Goal: Information Seeking & Learning: Learn about a topic

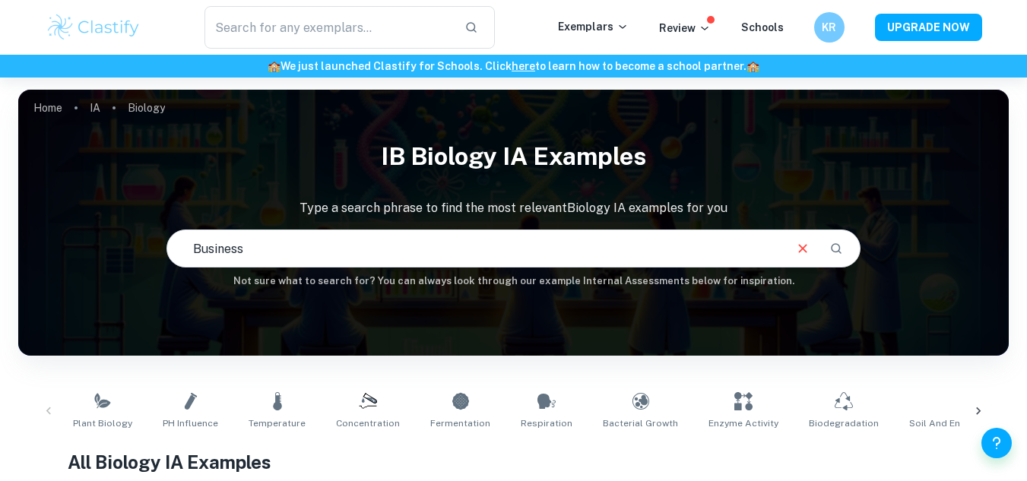
type input "Business"
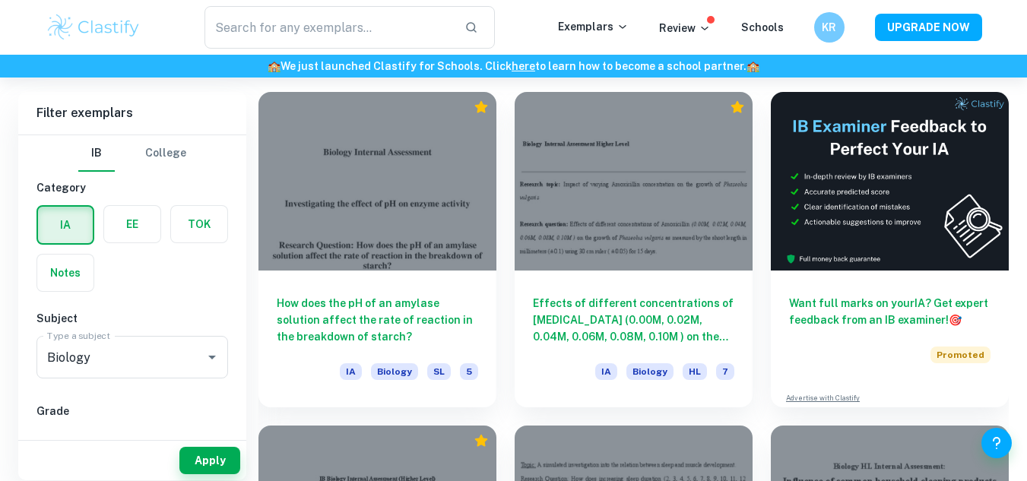
scroll to position [841, 0]
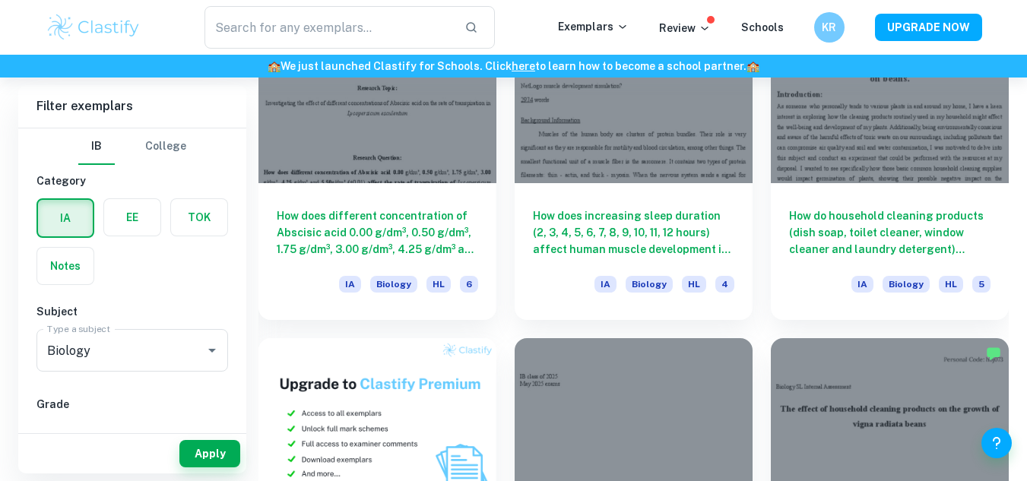
click at [158, 325] on div "Subject Type a subject Biology Type a subject" at bounding box center [133, 340] width 192 height 75
click at [158, 351] on input "Biology" at bounding box center [110, 350] width 135 height 29
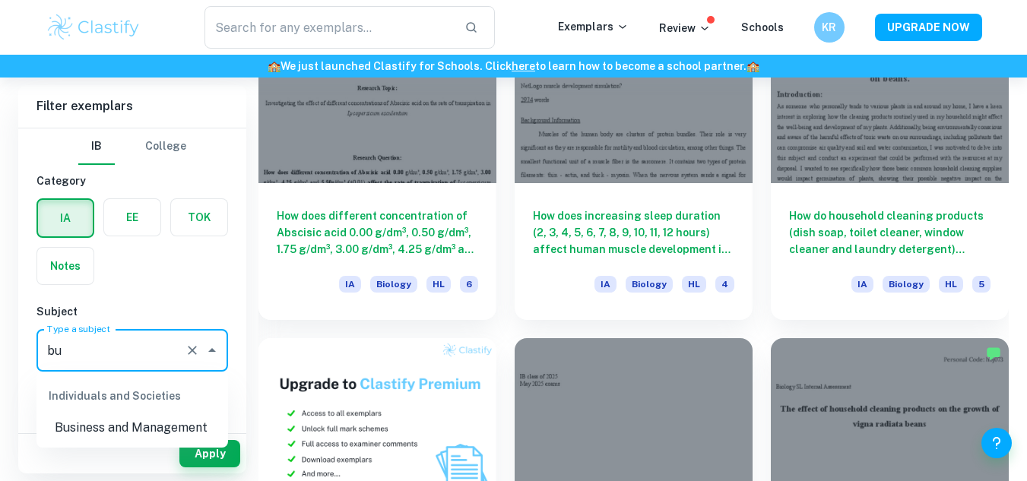
scroll to position [0, 0]
click at [201, 433] on li "Business and Management" at bounding box center [133, 427] width 192 height 27
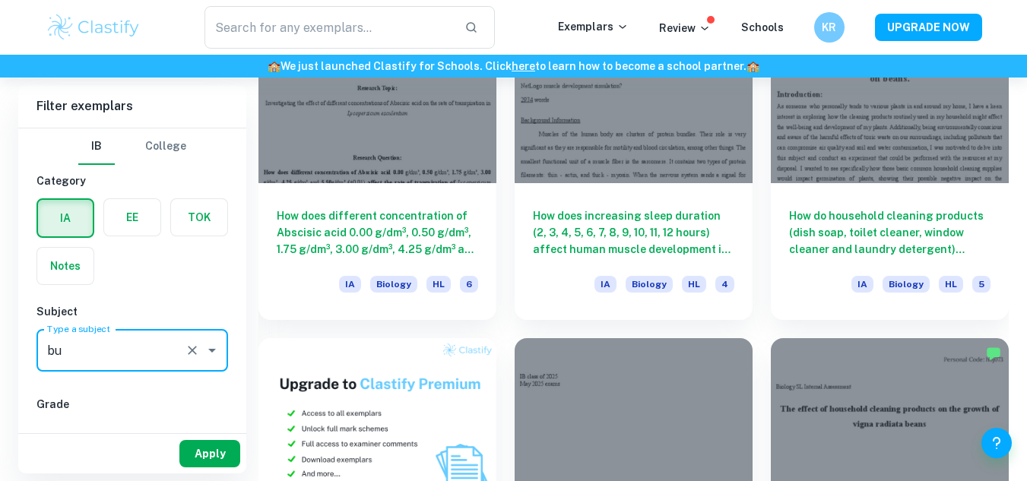
type input "Business and Management"
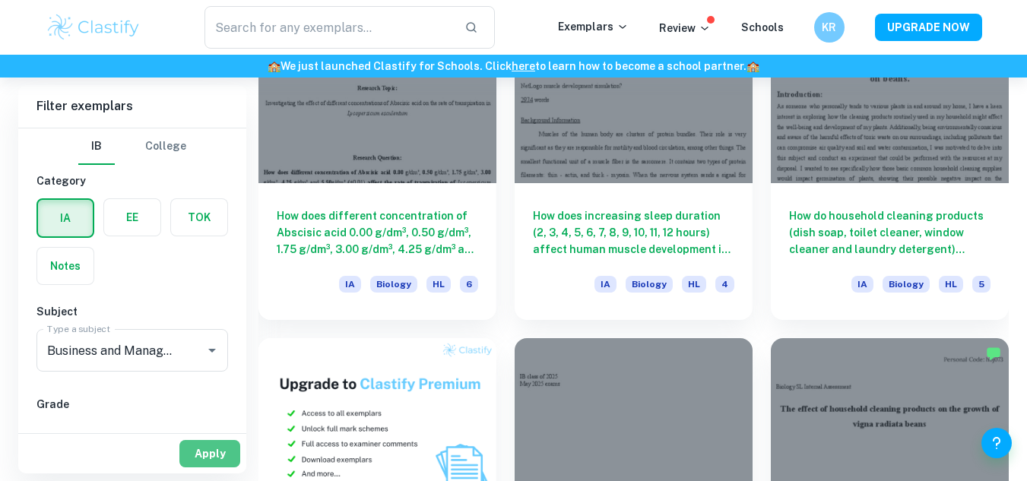
click at [208, 461] on button "Apply" at bounding box center [209, 453] width 61 height 27
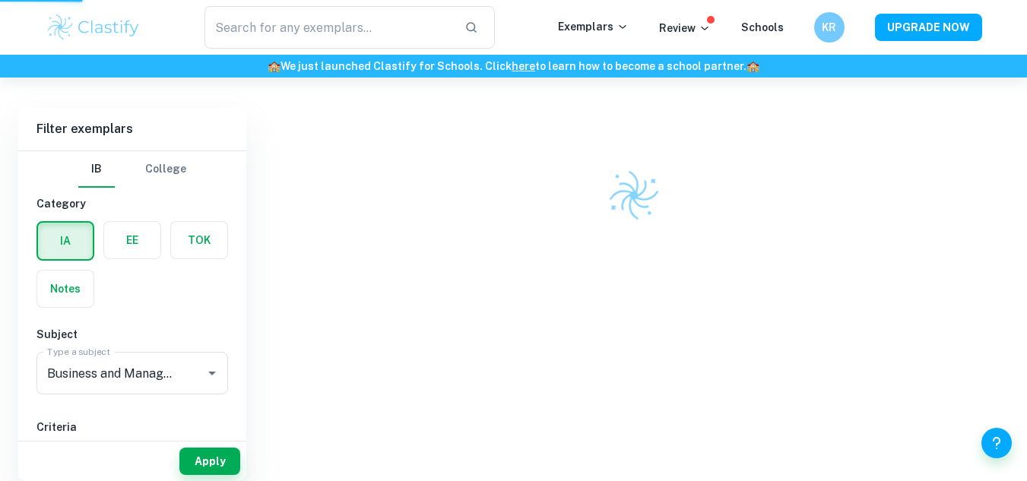
scroll to position [405, 0]
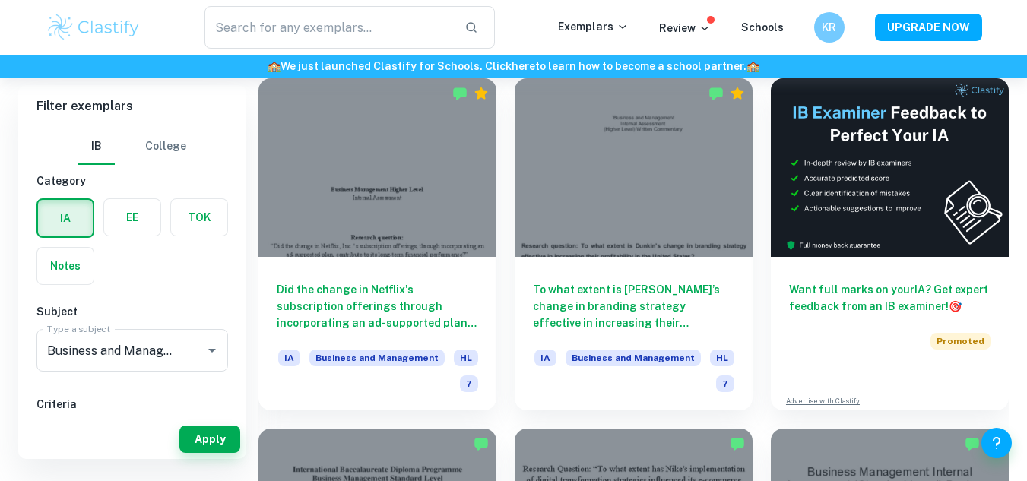
scroll to position [413, 0]
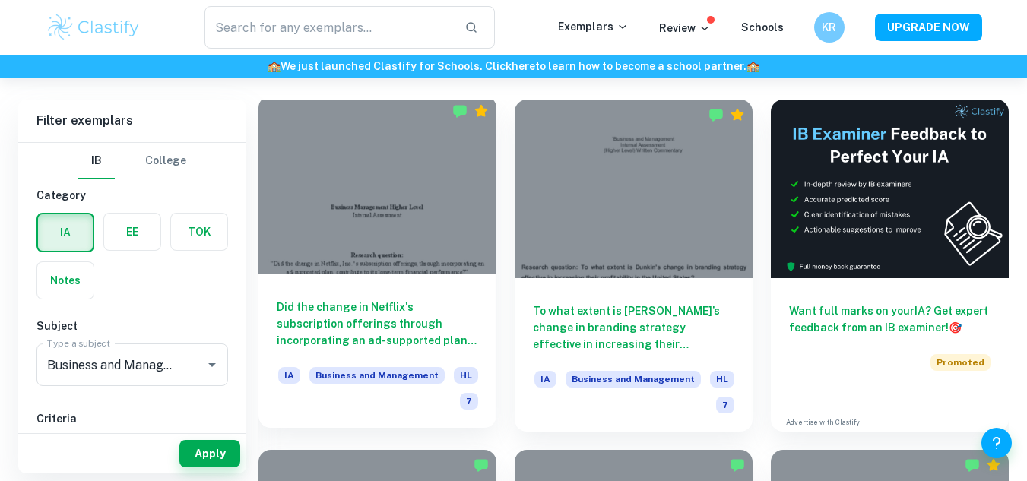
click at [402, 158] on div at bounding box center [378, 185] width 238 height 179
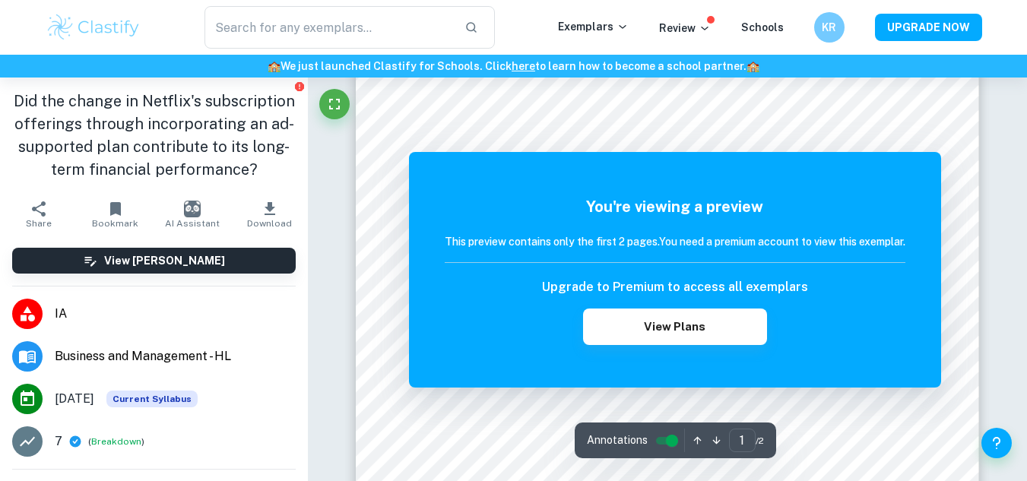
scroll to position [373, 0]
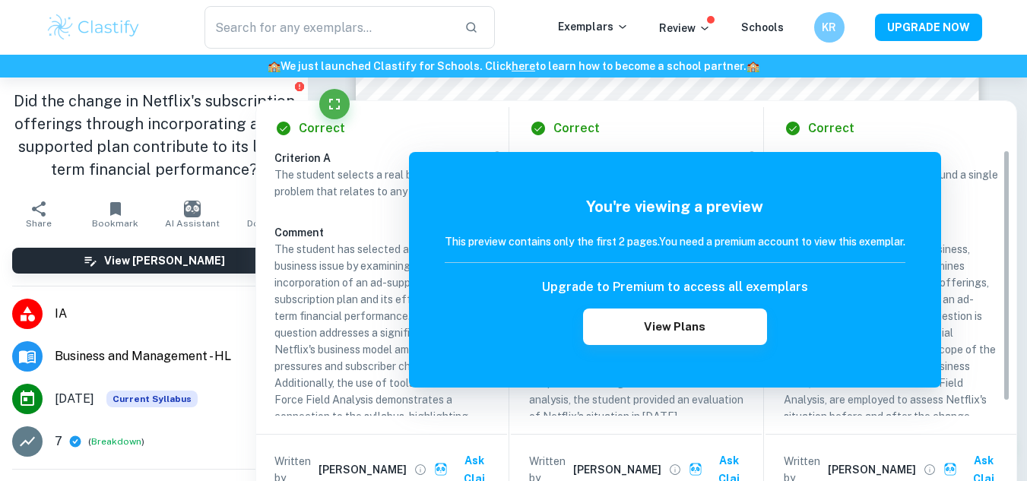
click at [532, 23] on div "​" at bounding box center [349, 27] width 416 height 43
click at [526, 30] on div "​" at bounding box center [349, 27] width 416 height 43
click at [1004, 75] on div "🏫 We just launched Clastify for Schools. Click here to learn how to become a sc…" at bounding box center [513, 66] width 1027 height 23
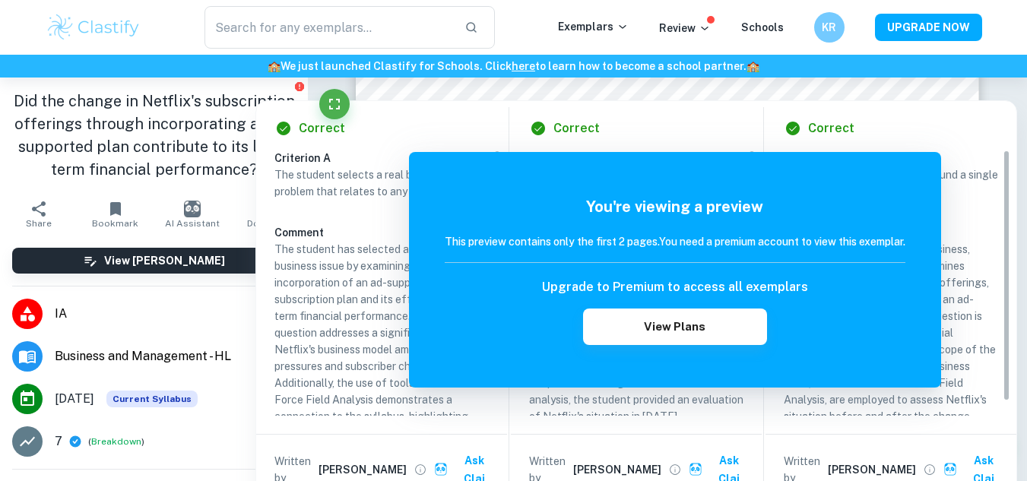
scroll to position [376, 0]
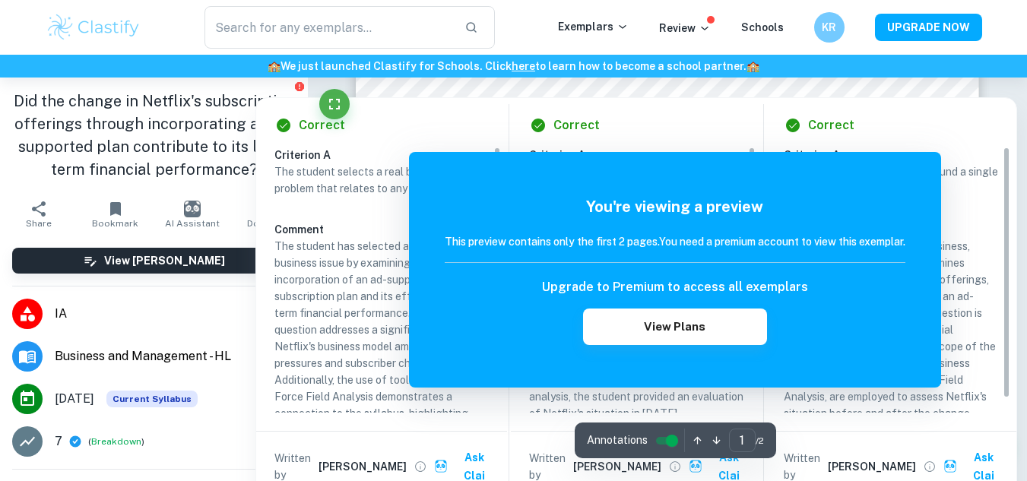
click at [208, 335] on li "IA" at bounding box center [154, 314] width 308 height 43
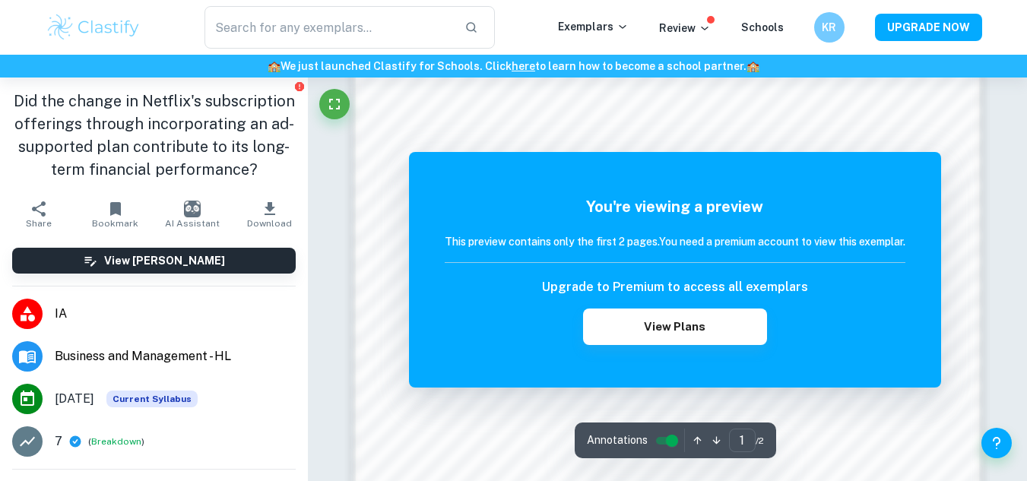
scroll to position [983, 0]
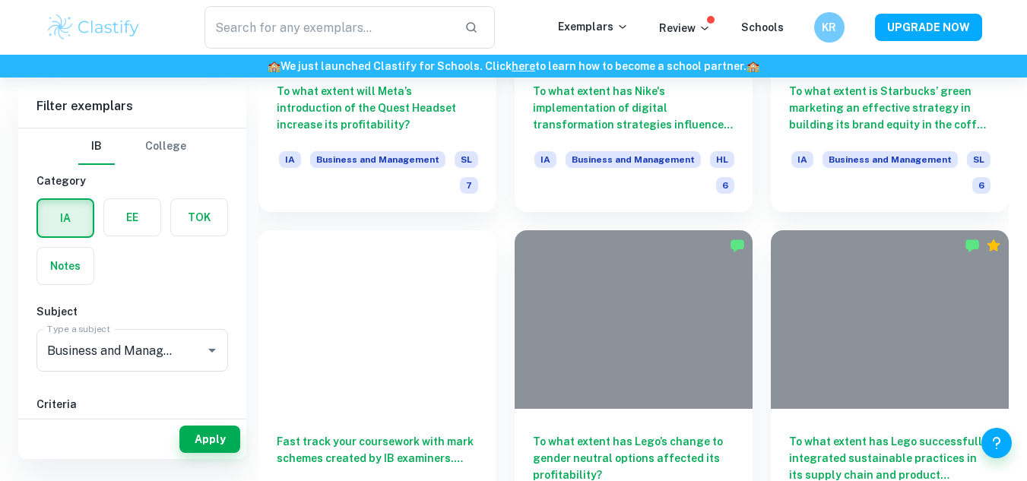
scroll to position [413, 0]
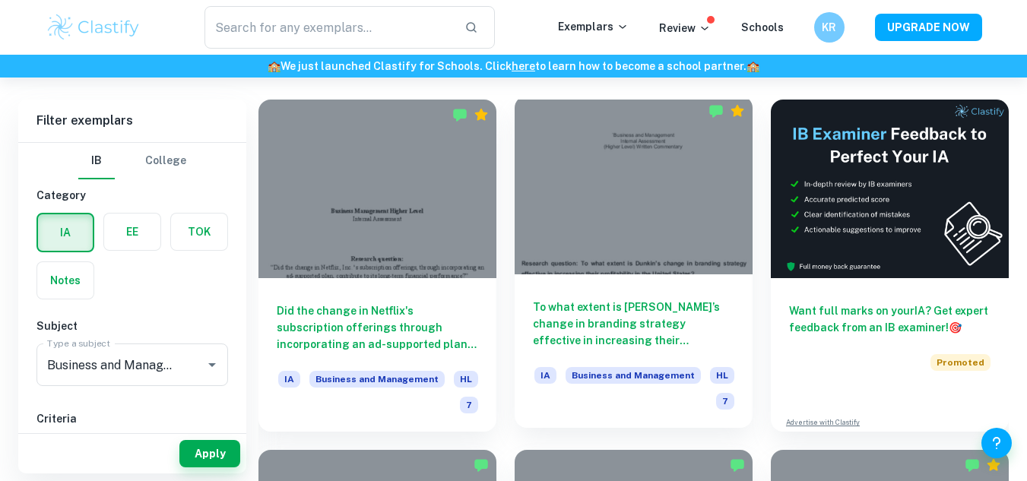
click at [608, 170] on div at bounding box center [634, 185] width 238 height 179
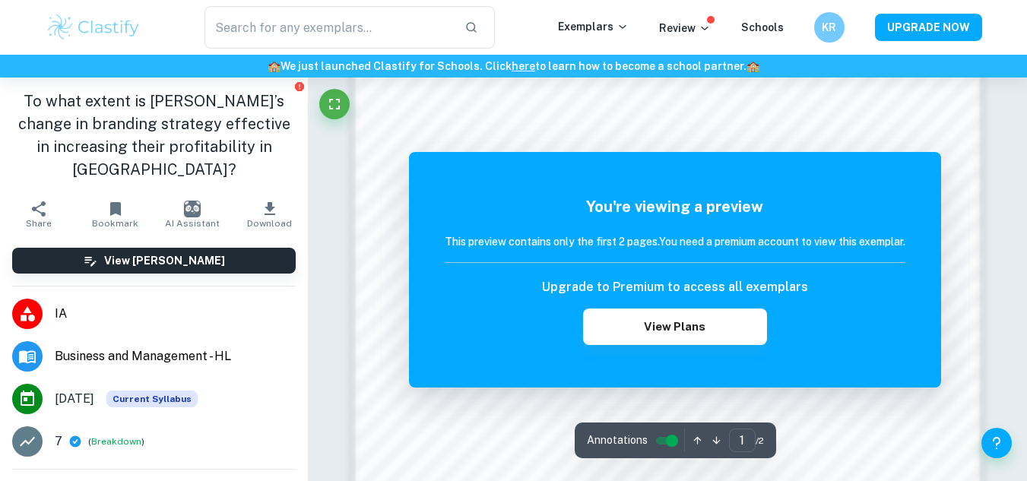
scroll to position [943, 0]
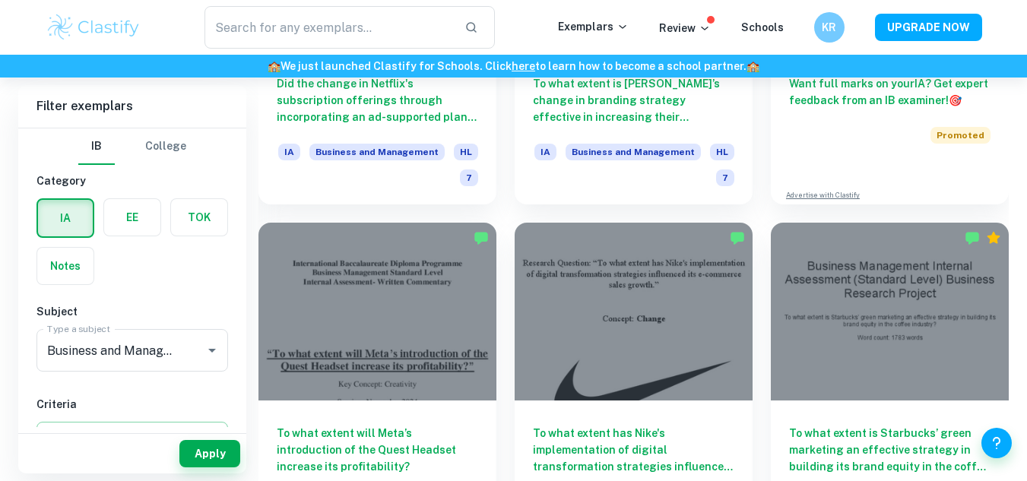
scroll to position [744, 0]
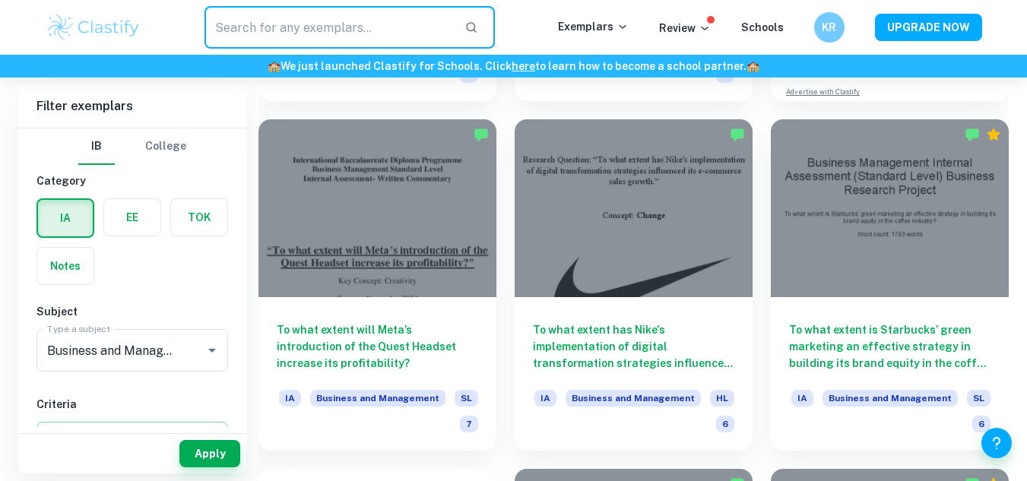
click at [358, 35] on input "text" at bounding box center [329, 27] width 249 height 43
type input "apple"
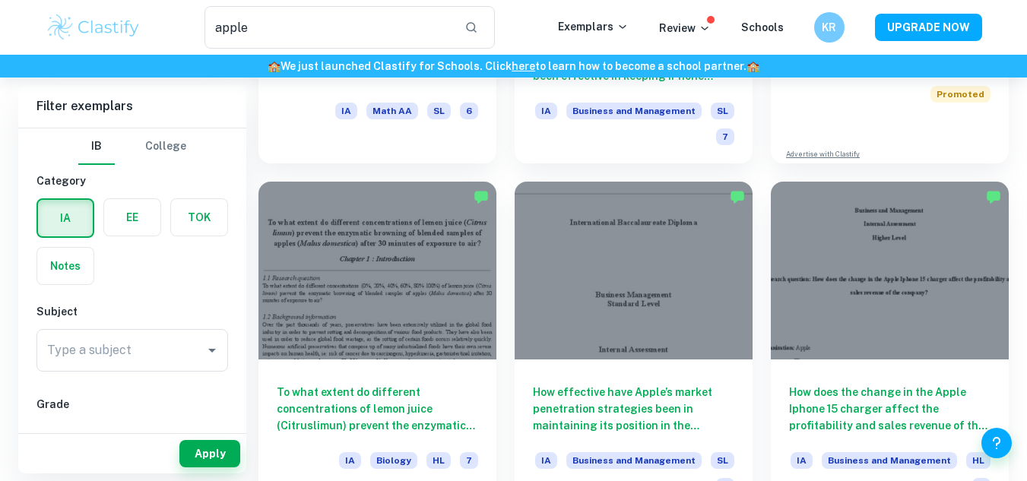
scroll to position [365, 0]
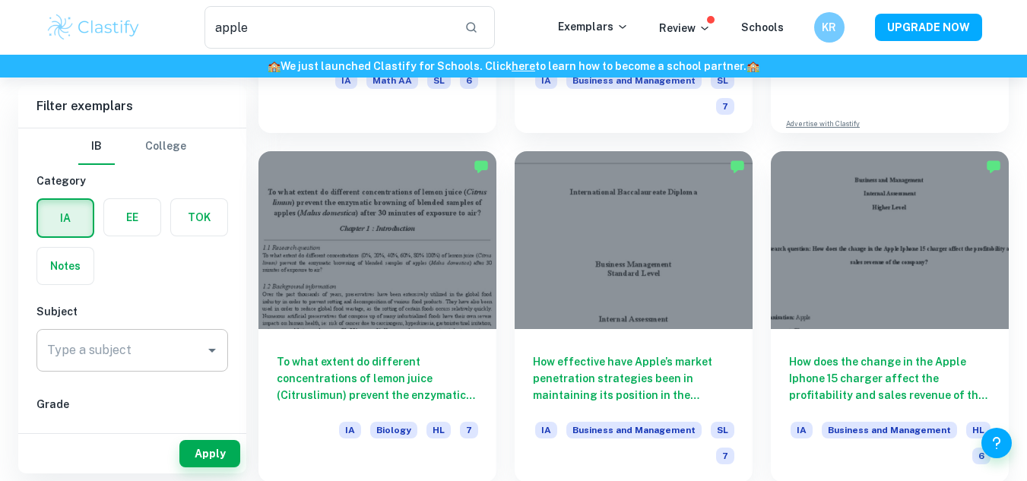
click at [103, 336] on input "Type a subject" at bounding box center [120, 350] width 155 height 29
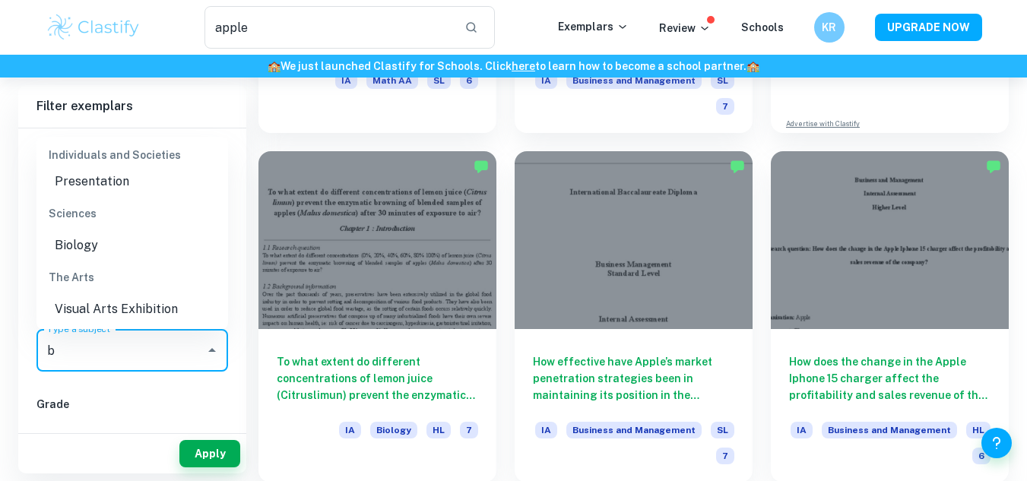
scroll to position [0, 0]
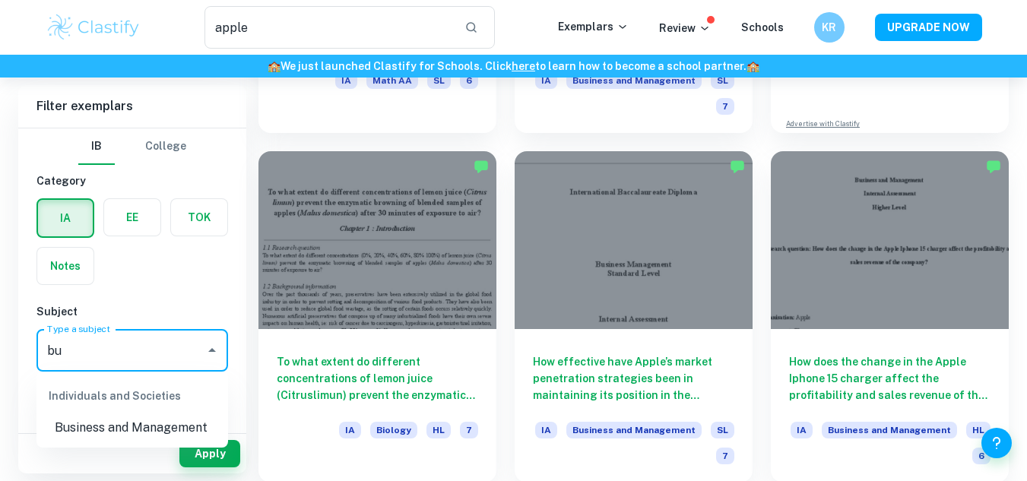
click at [135, 423] on li "Business and Management" at bounding box center [133, 427] width 192 height 27
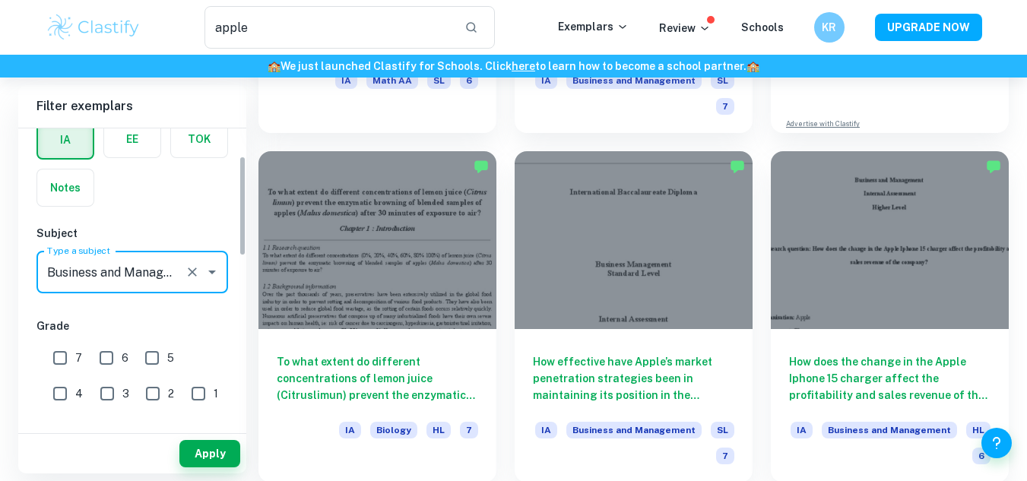
scroll to position [84, 0]
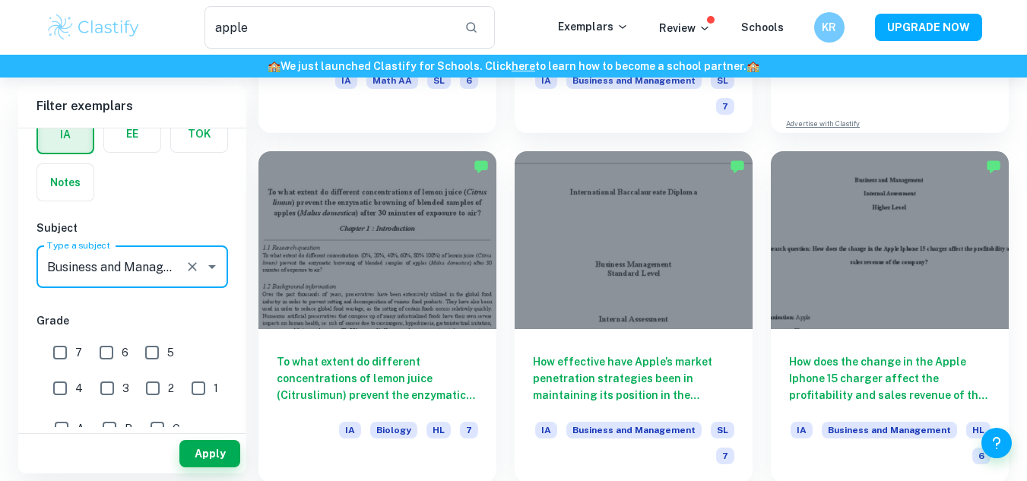
type input "Business and Management"
click at [67, 354] on input "7" at bounding box center [60, 353] width 30 height 30
checkbox input "true"
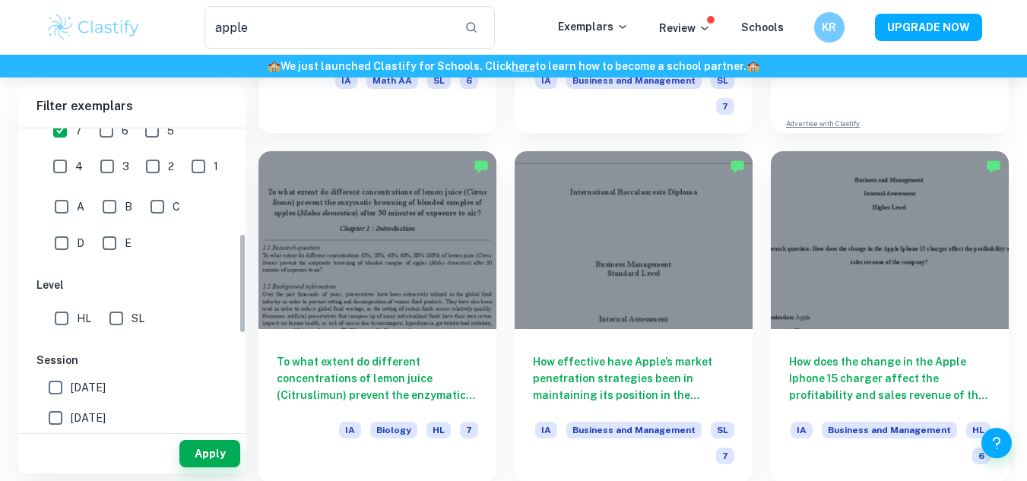
scroll to position [310, 0]
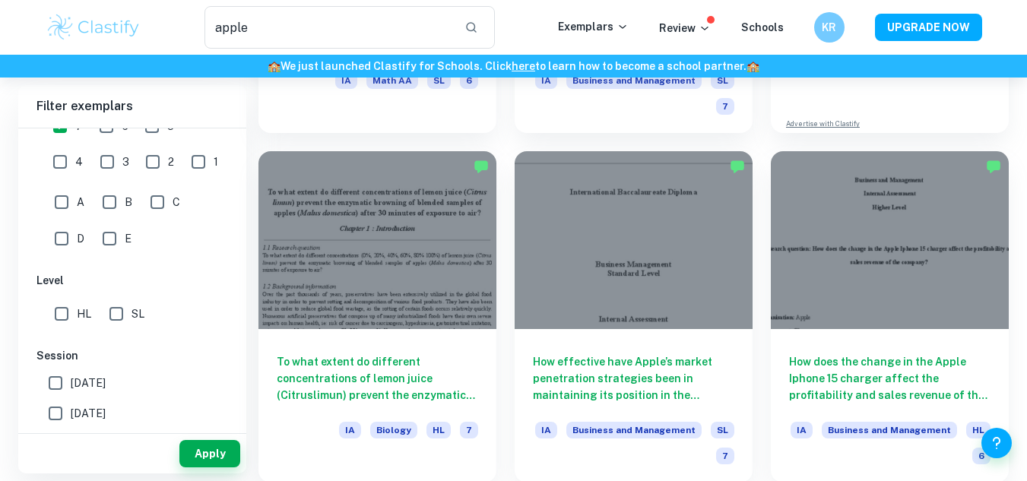
click at [116, 316] on input "SL" at bounding box center [116, 314] width 30 height 30
checkbox input "true"
click at [61, 372] on input "May 2026" at bounding box center [55, 383] width 30 height 30
checkbox input "true"
click at [196, 462] on button "Apply" at bounding box center [209, 453] width 61 height 27
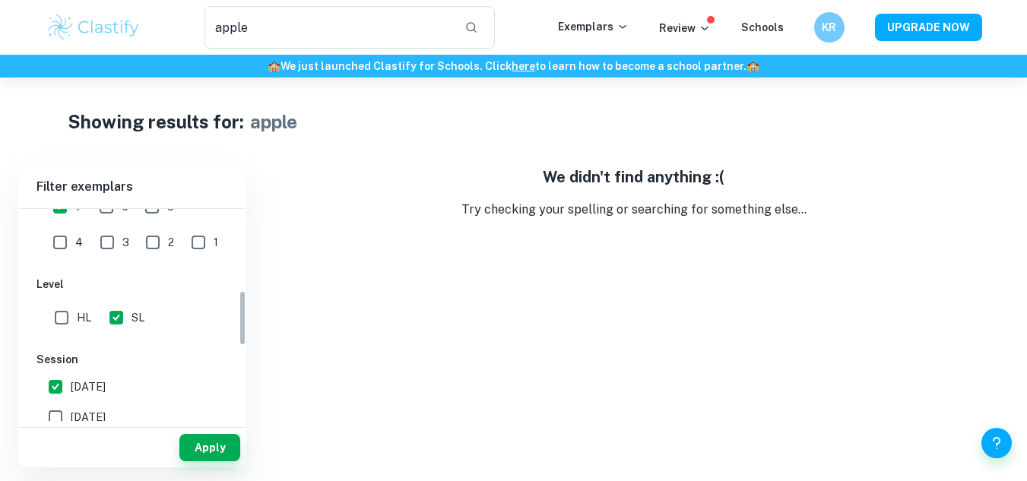
click at [53, 413] on input "May 2025" at bounding box center [55, 417] width 30 height 30
checkbox input "true"
click at [55, 385] on input "May 2026" at bounding box center [55, 387] width 30 height 30
checkbox input "false"
click at [183, 439] on button "Apply" at bounding box center [209, 447] width 61 height 27
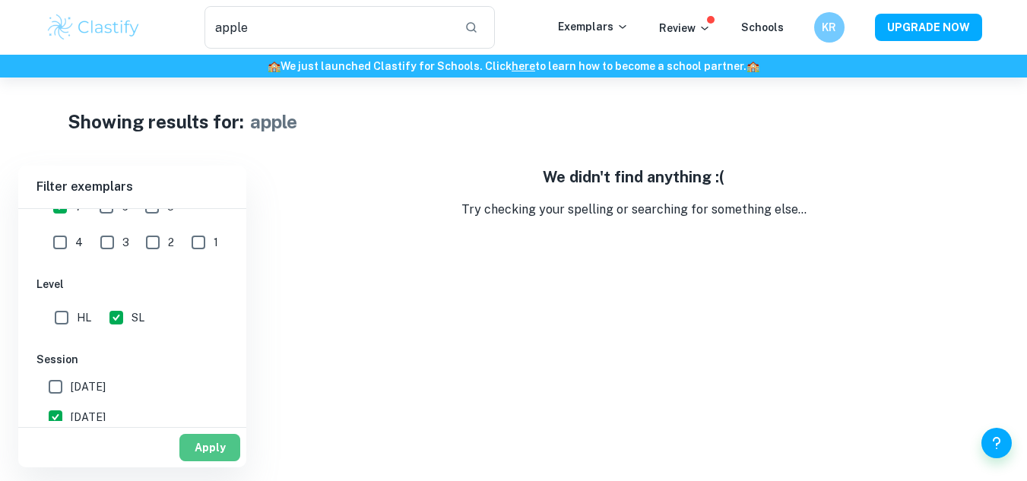
click at [199, 440] on button "Apply" at bounding box center [209, 447] width 61 height 27
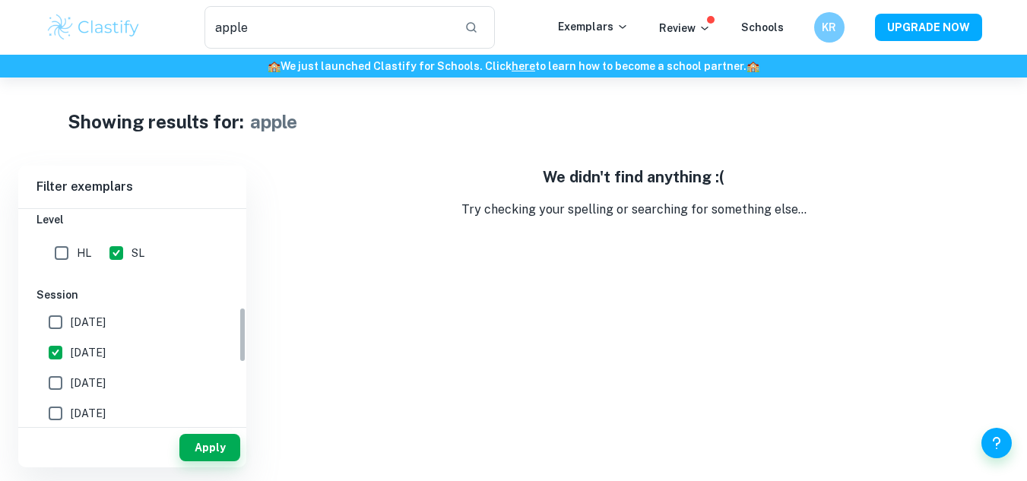
scroll to position [375, 0]
click at [53, 357] on input "May 2025" at bounding box center [55, 353] width 30 height 30
checkbox input "false"
click at [58, 414] on input "[DATE]" at bounding box center [55, 414] width 30 height 30
checkbox input "true"
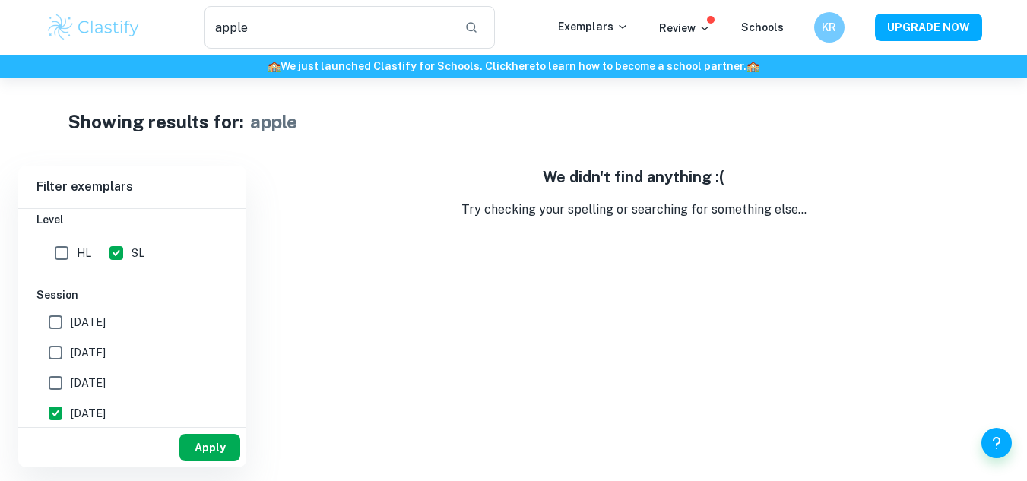
click at [192, 456] on button "Apply" at bounding box center [209, 447] width 61 height 27
click at [192, 455] on button "Apply" at bounding box center [209, 447] width 61 height 27
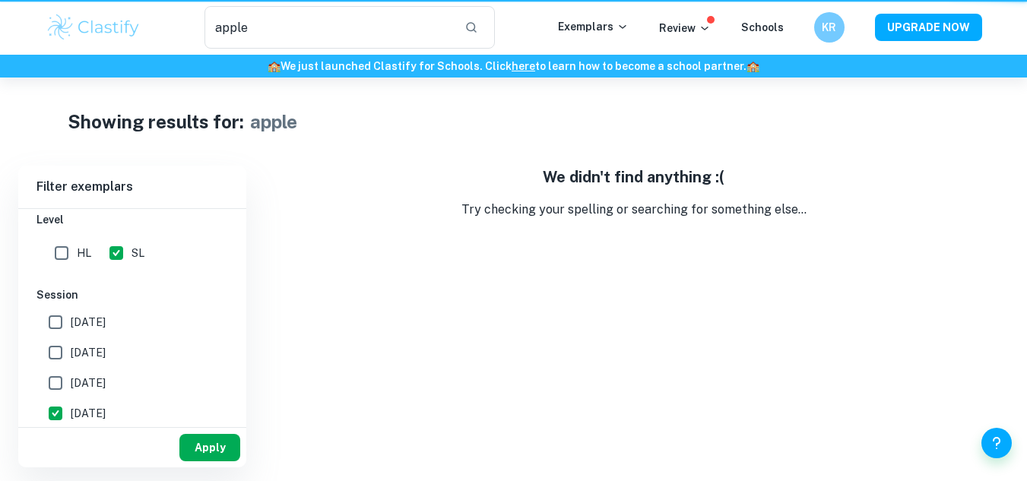
click at [188, 443] on button "Apply" at bounding box center [209, 447] width 61 height 27
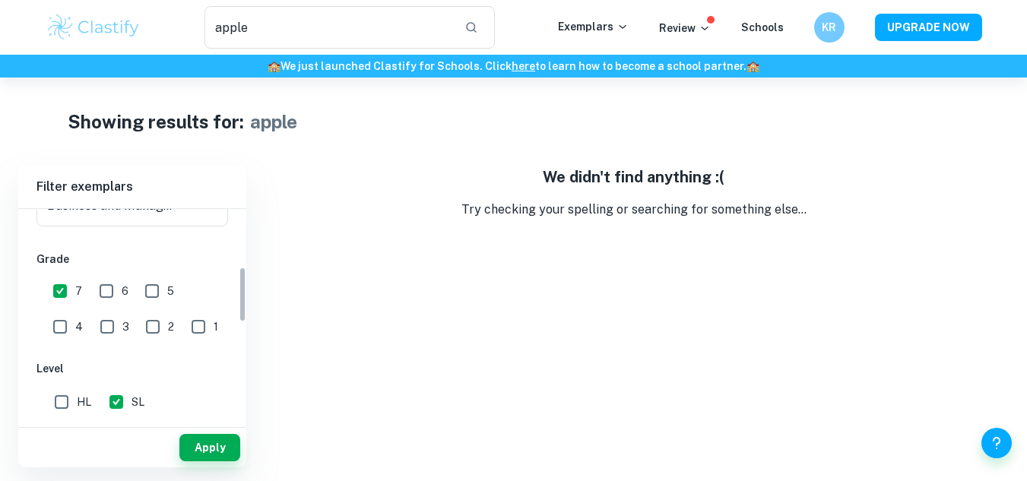
scroll to position [219, 0]
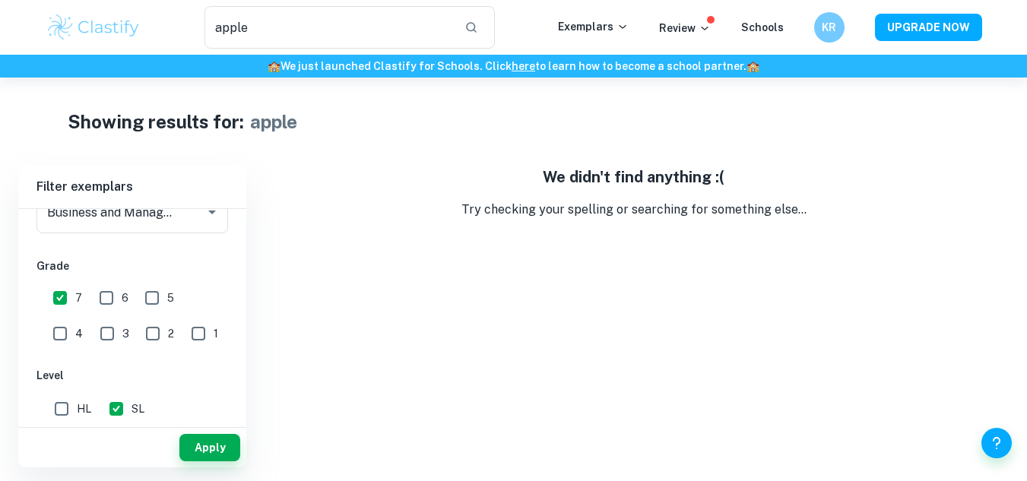
click at [94, 300] on input "6" at bounding box center [106, 298] width 30 height 30
checkbox input "true"
click at [206, 440] on button "Apply" at bounding box center [209, 447] width 61 height 27
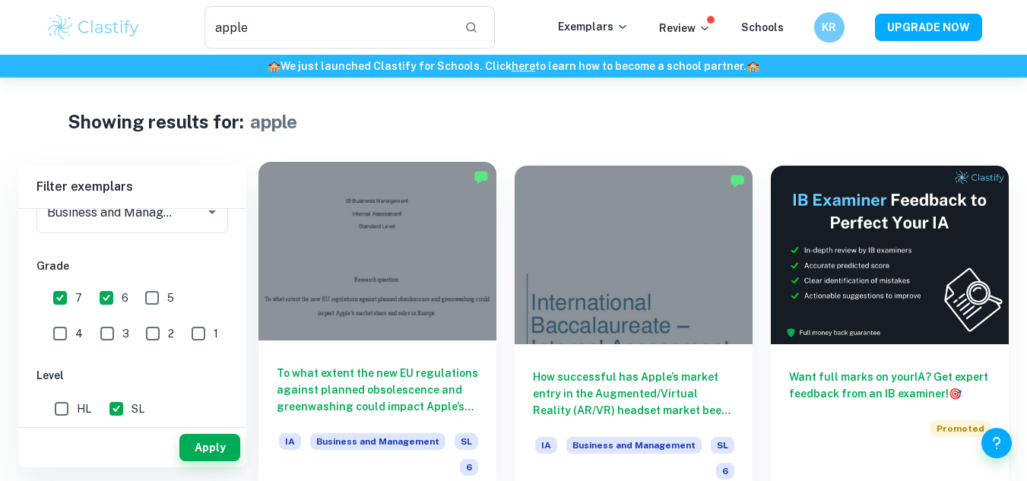
click at [413, 244] on div at bounding box center [378, 251] width 238 height 179
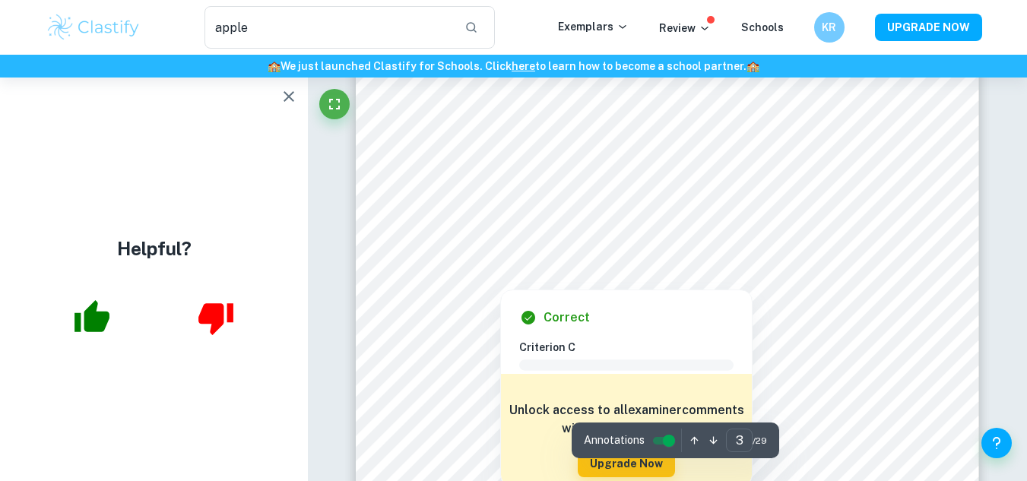
scroll to position [2334, 0]
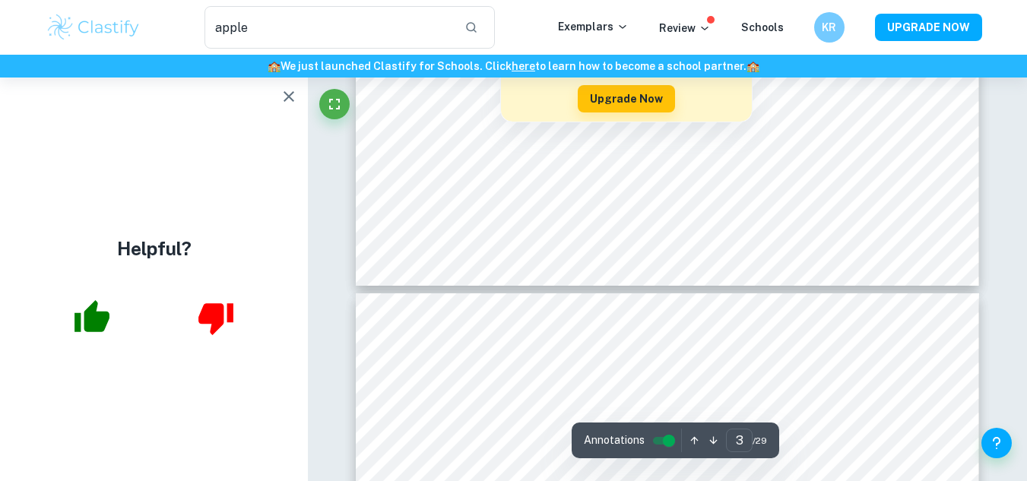
type input "4"
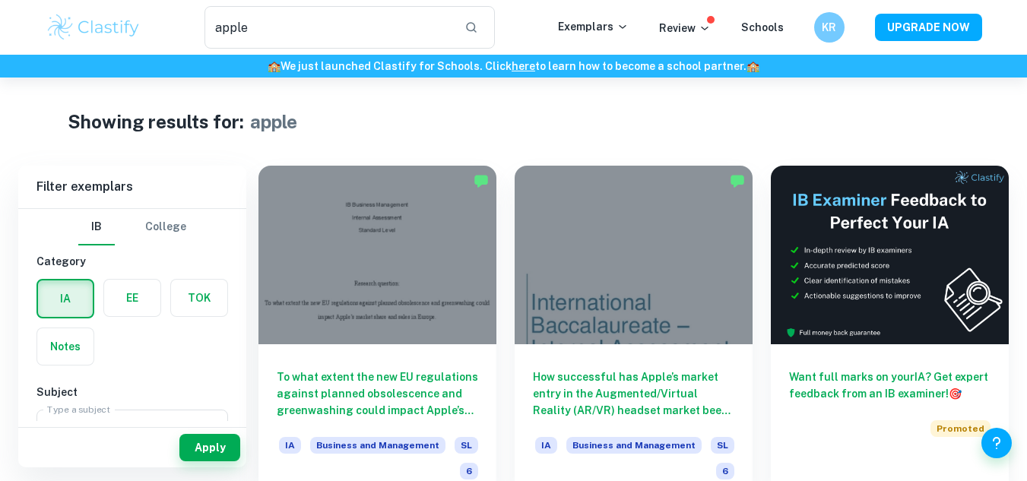
click at [43, 330] on label "button" at bounding box center [65, 347] width 56 height 37
click at [0, 0] on input "radio" at bounding box center [0, 0] width 0 height 0
click at [150, 403] on div "Subject Type a subject Business and Management Type a subject" at bounding box center [133, 421] width 192 height 75
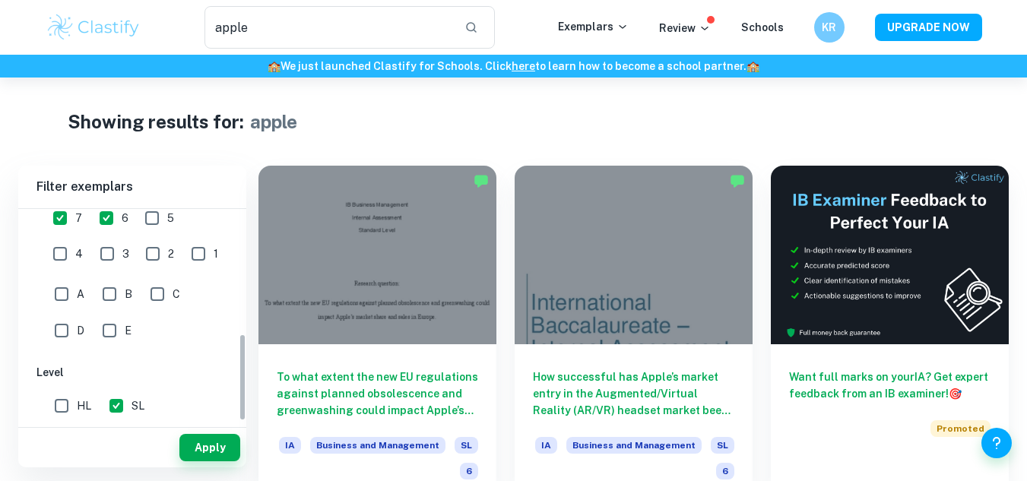
scroll to position [221, 0]
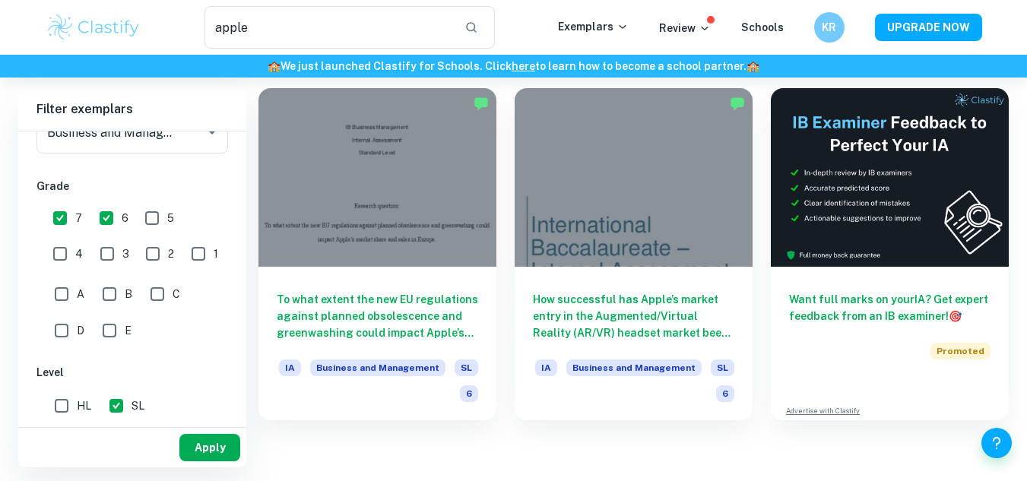
click at [219, 437] on button "Apply" at bounding box center [209, 447] width 61 height 27
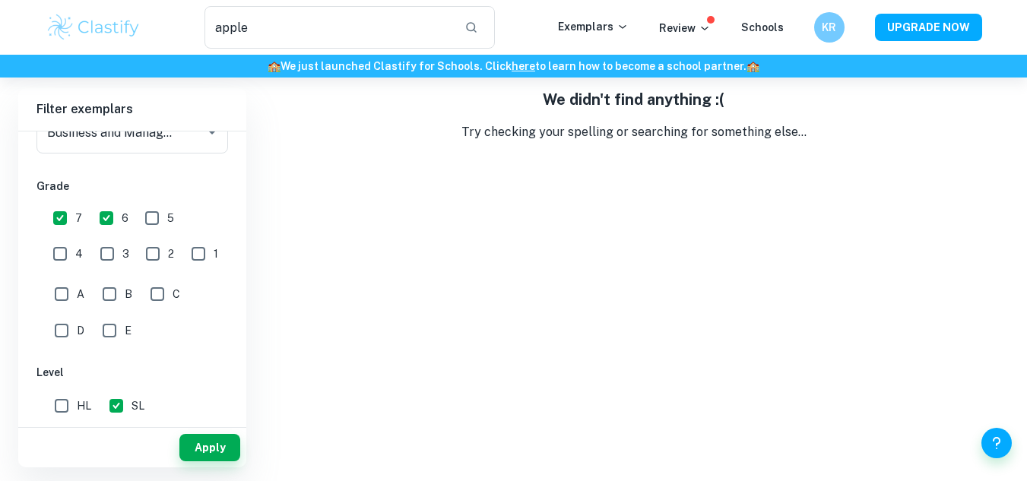
click at [116, 118] on h6 "Filter exemplars" at bounding box center [132, 109] width 228 height 43
click at [132, 157] on div "Type a subject Business and Management Type a subject" at bounding box center [133, 135] width 192 height 49
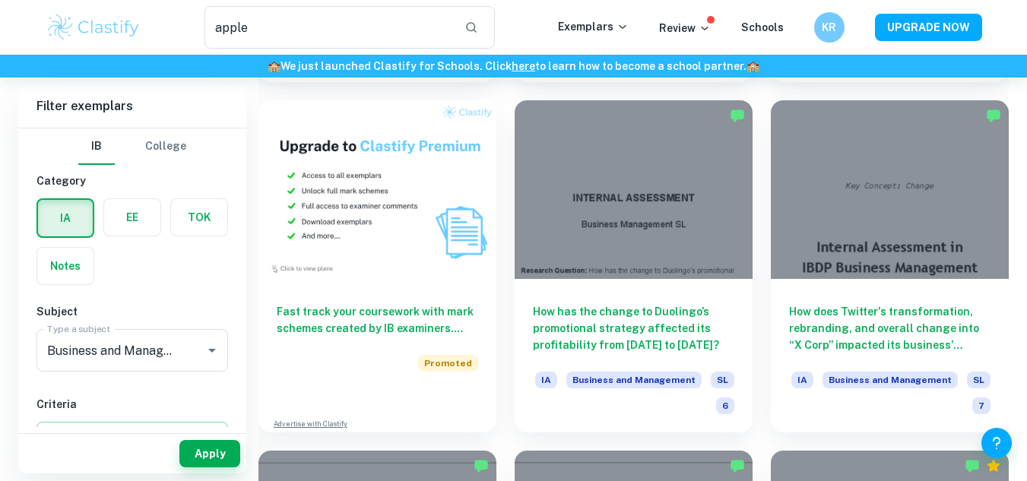
scroll to position [1119, 0]
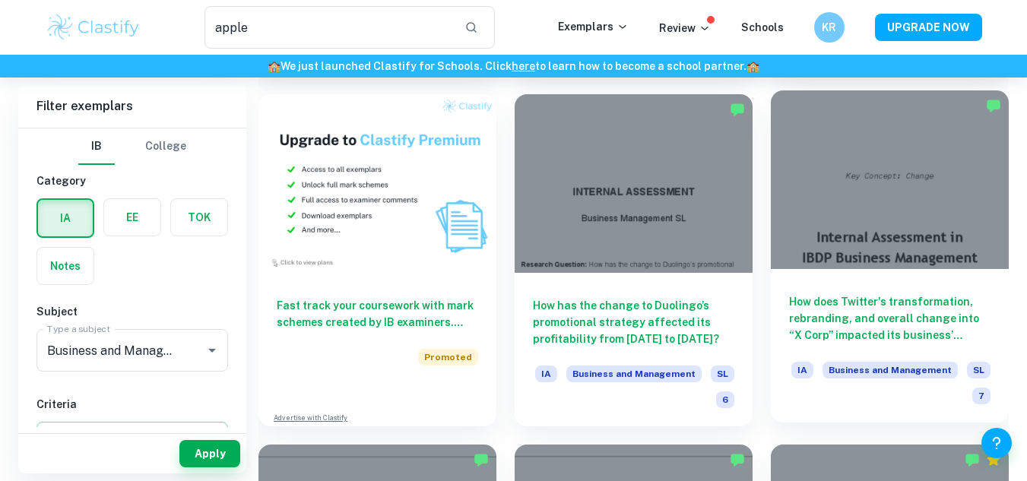
click at [943, 181] on div at bounding box center [890, 180] width 238 height 179
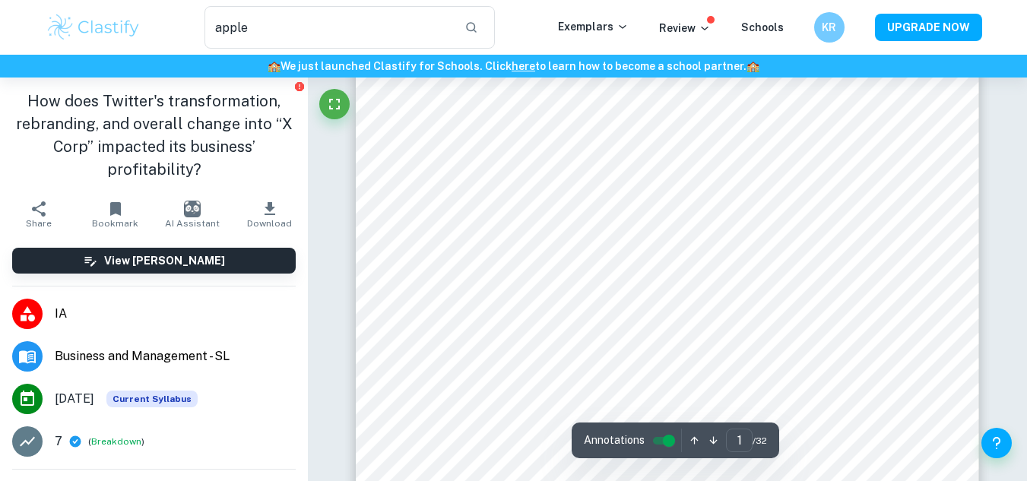
scroll to position [487, 0]
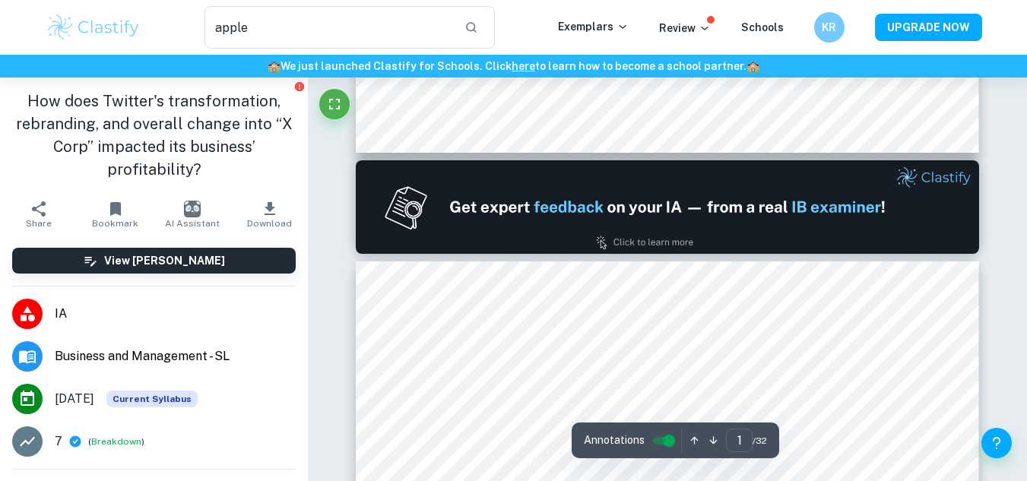
type input "2"
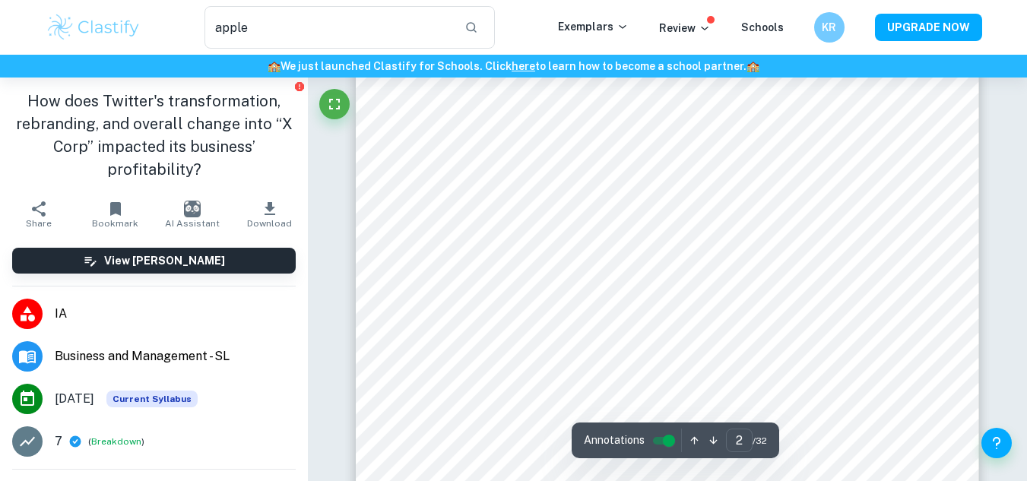
scroll to position [1126, 0]
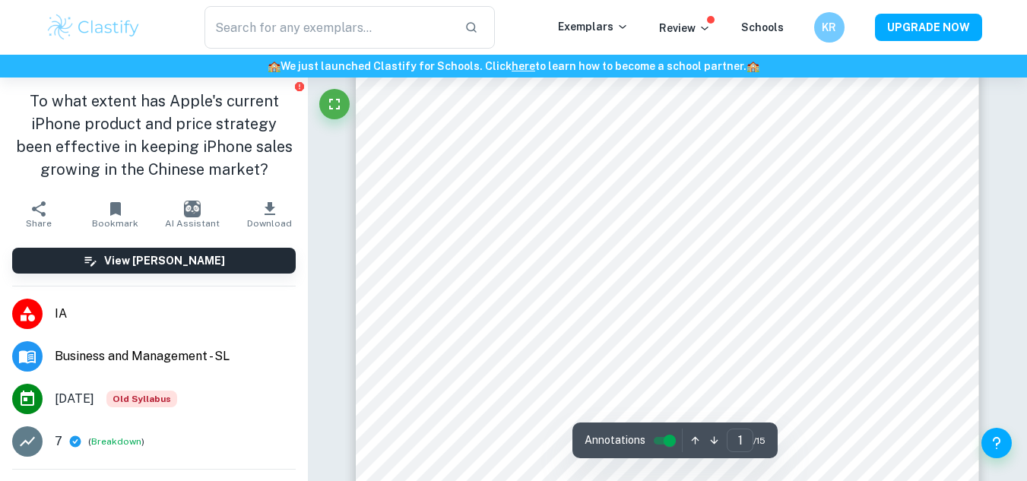
scroll to position [335, 0]
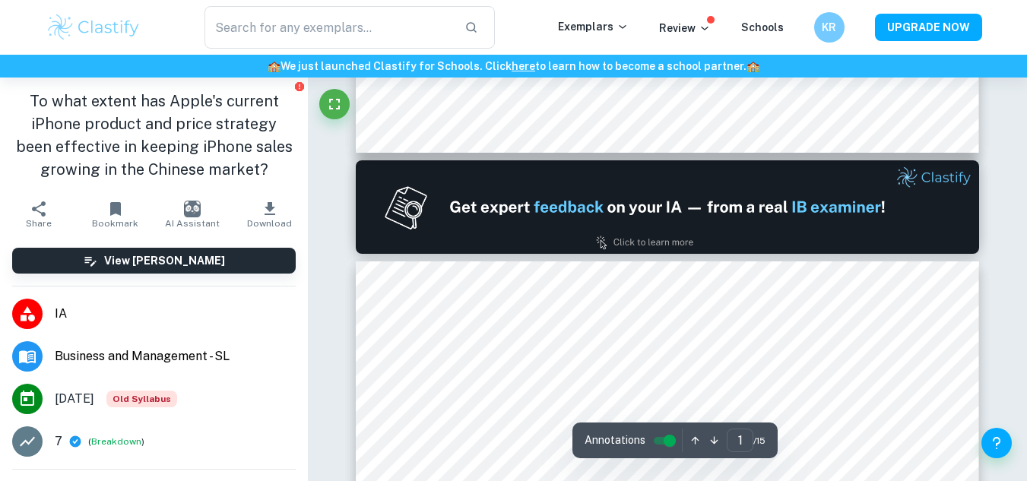
type input "2"
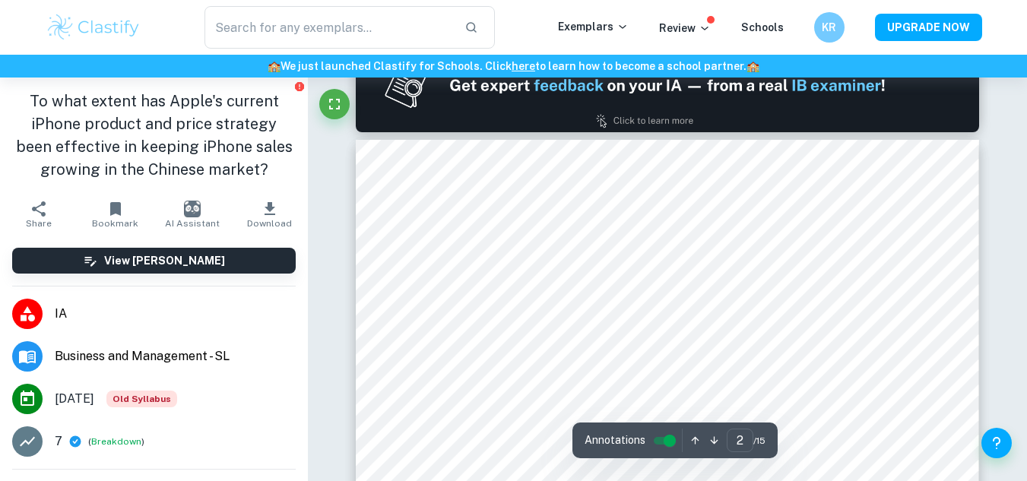
scroll to position [973, 0]
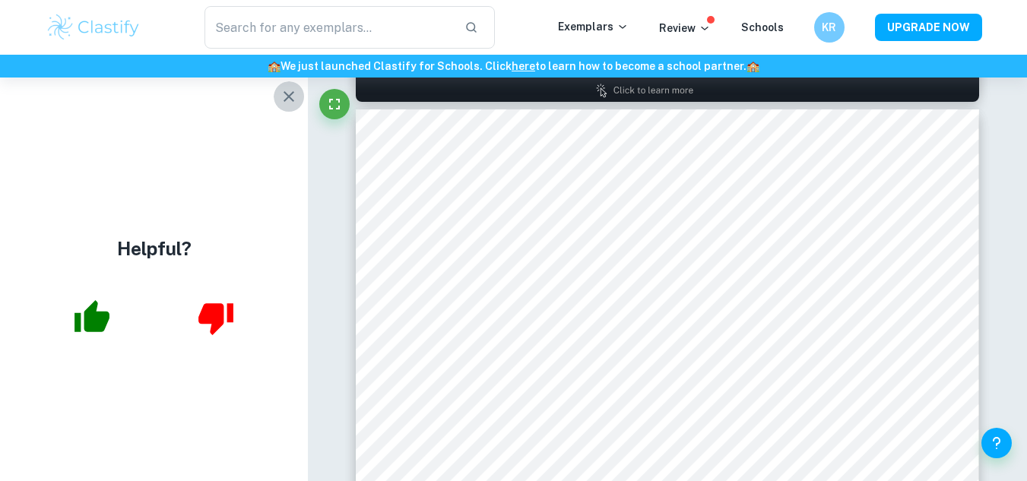
click at [282, 106] on button "button" at bounding box center [289, 96] width 30 height 30
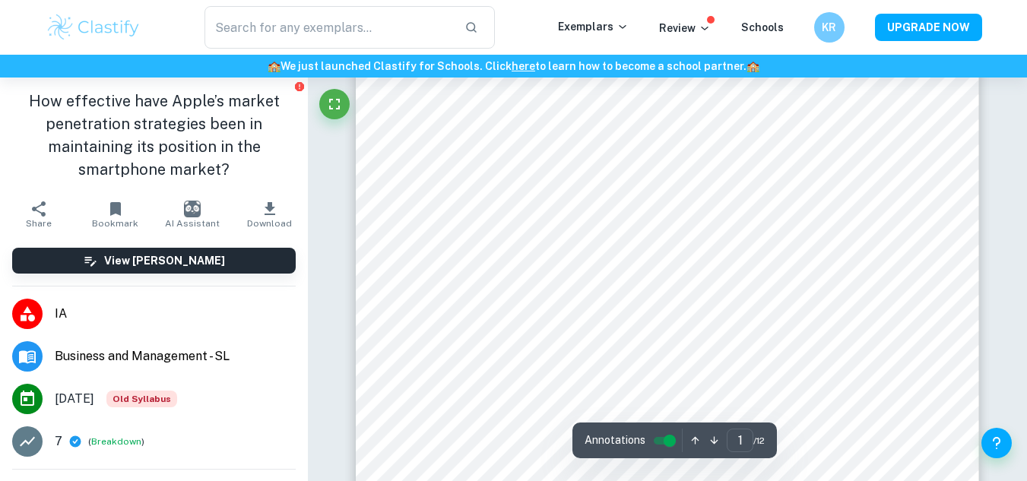
scroll to position [274, 0]
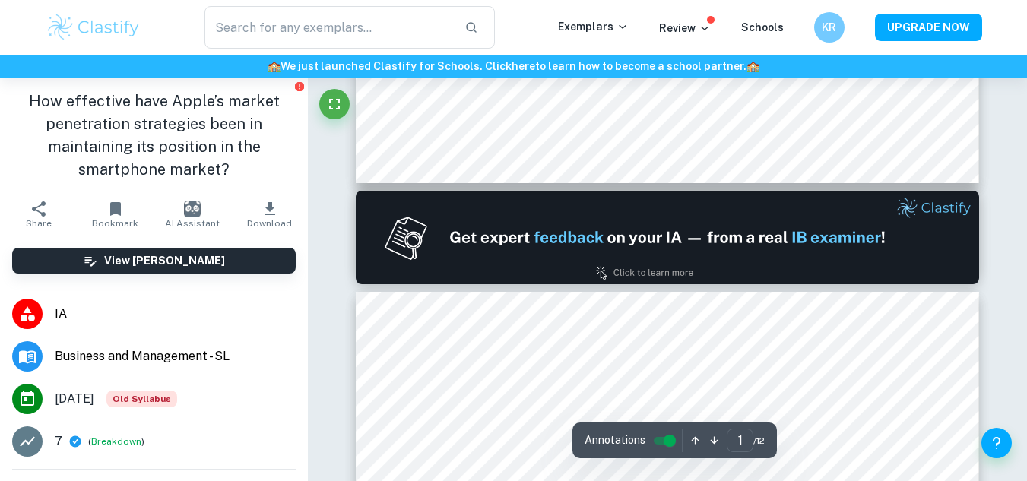
type input "2"
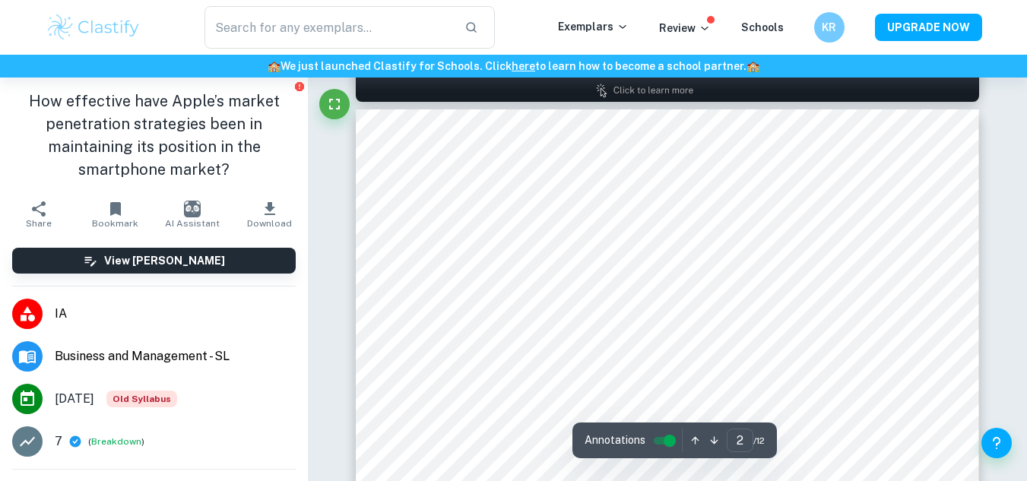
scroll to position [1004, 0]
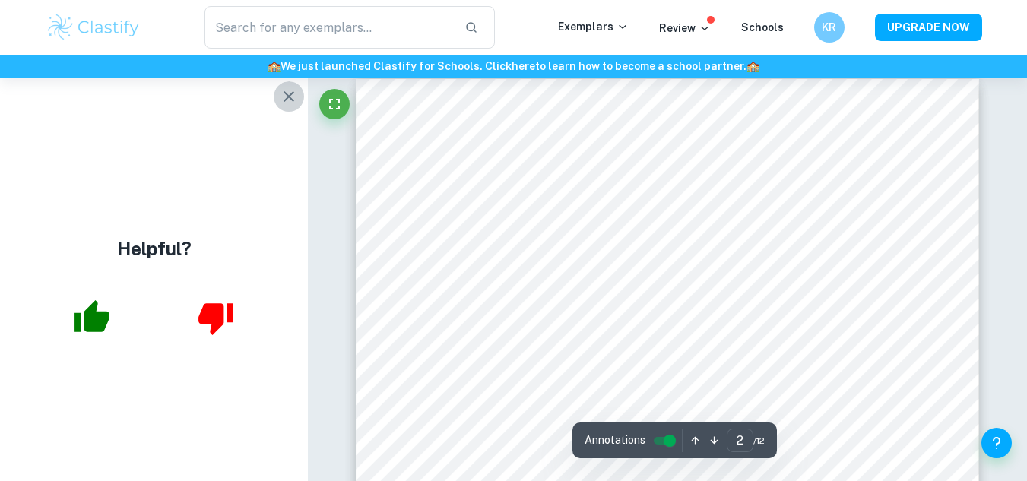
click at [281, 102] on icon "button" at bounding box center [289, 96] width 18 height 18
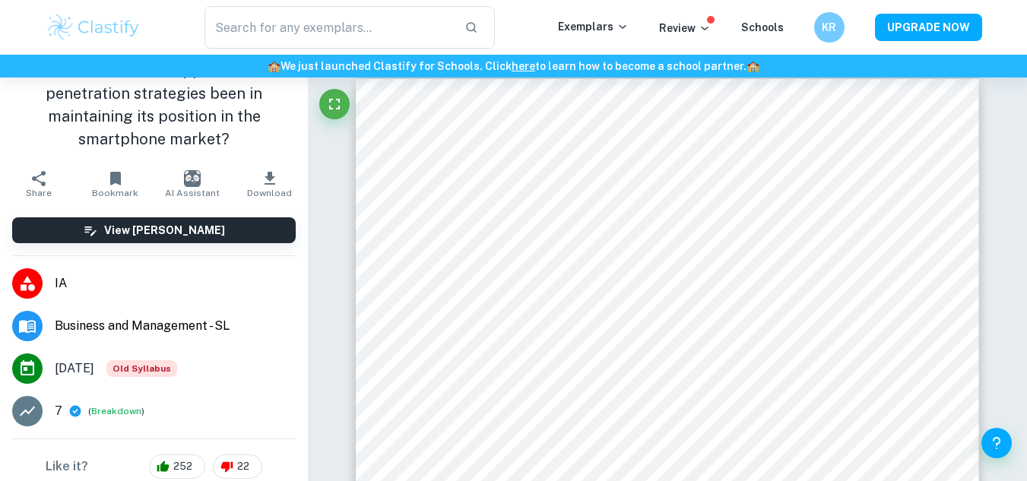
scroll to position [0, 0]
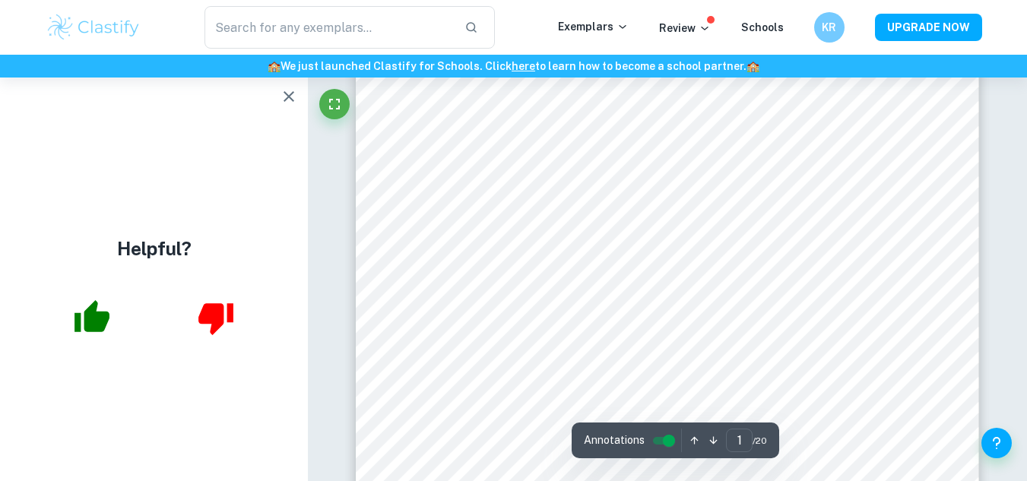
scroll to position [30, 0]
click at [289, 91] on icon "button" at bounding box center [289, 96] width 18 height 18
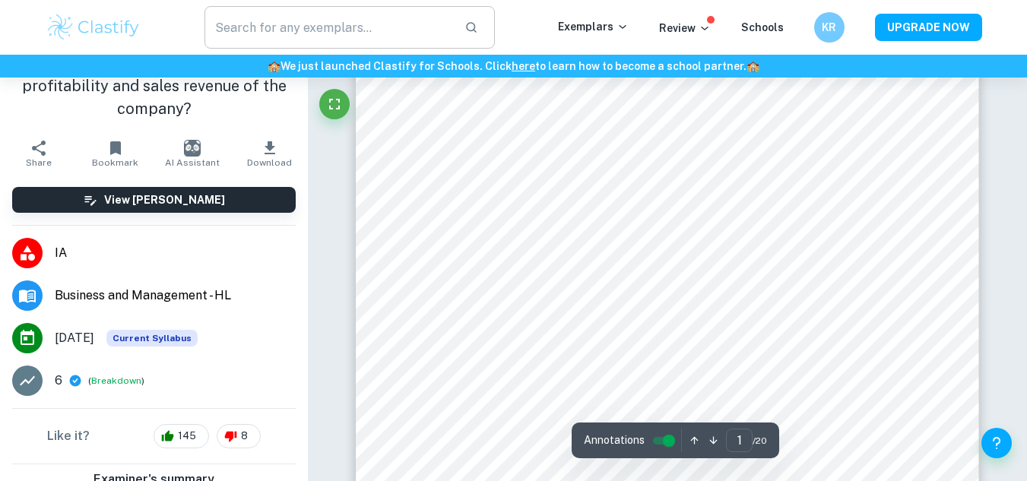
scroll to position [391, 0]
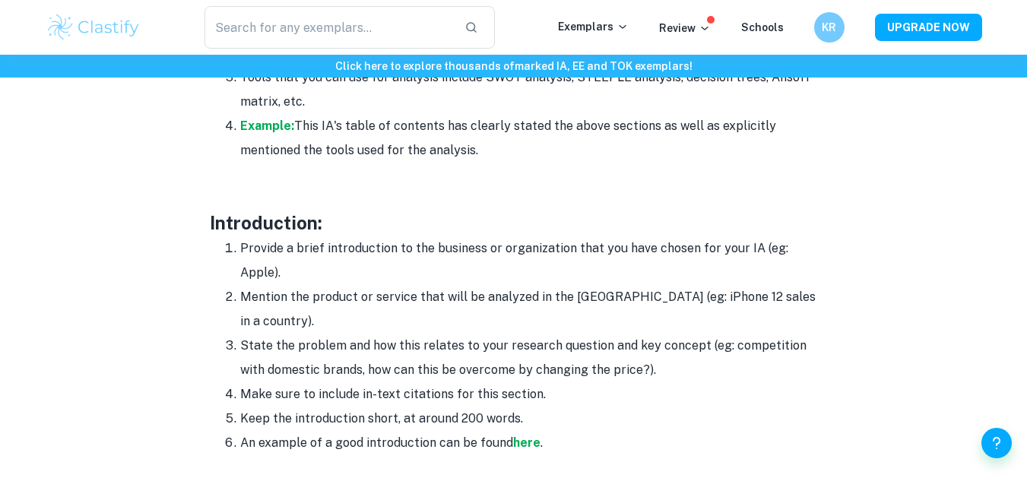
scroll to position [1217, 0]
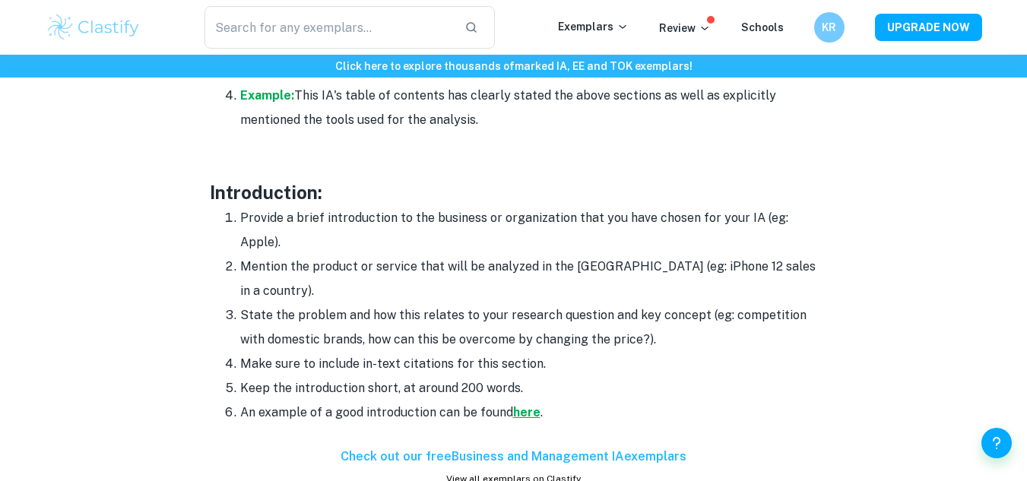
click at [531, 405] on strong "here" at bounding box center [526, 412] width 27 height 14
click at [526, 405] on strong "here" at bounding box center [526, 412] width 27 height 14
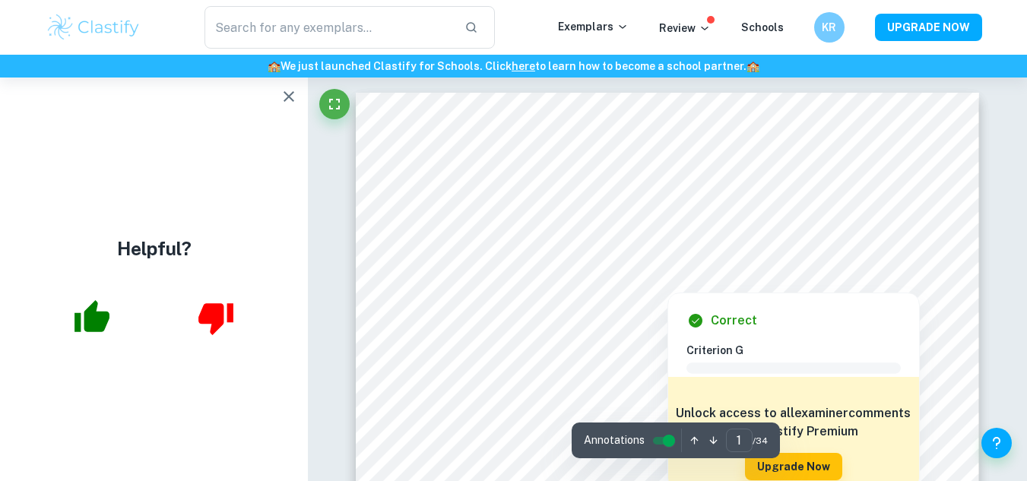
scroll to position [30, 0]
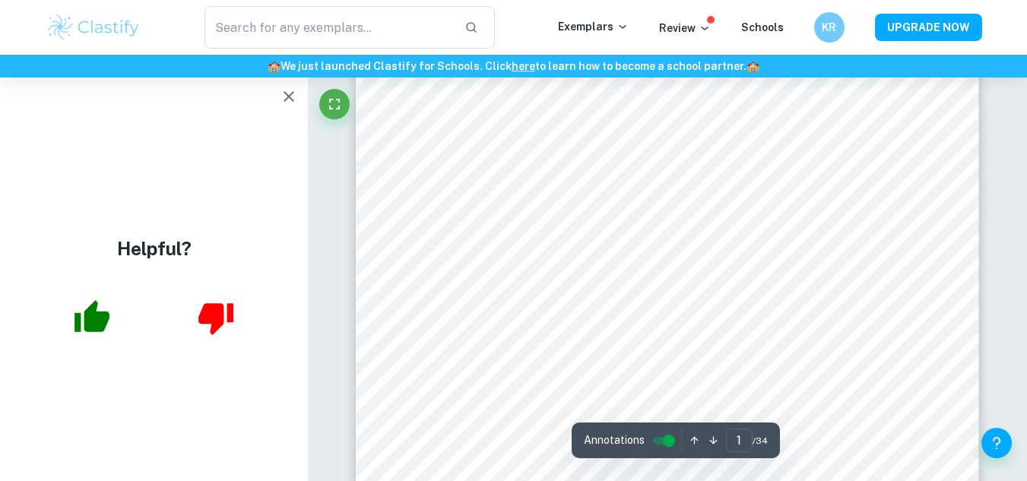
click at [293, 94] on icon "button" at bounding box center [289, 96] width 11 height 11
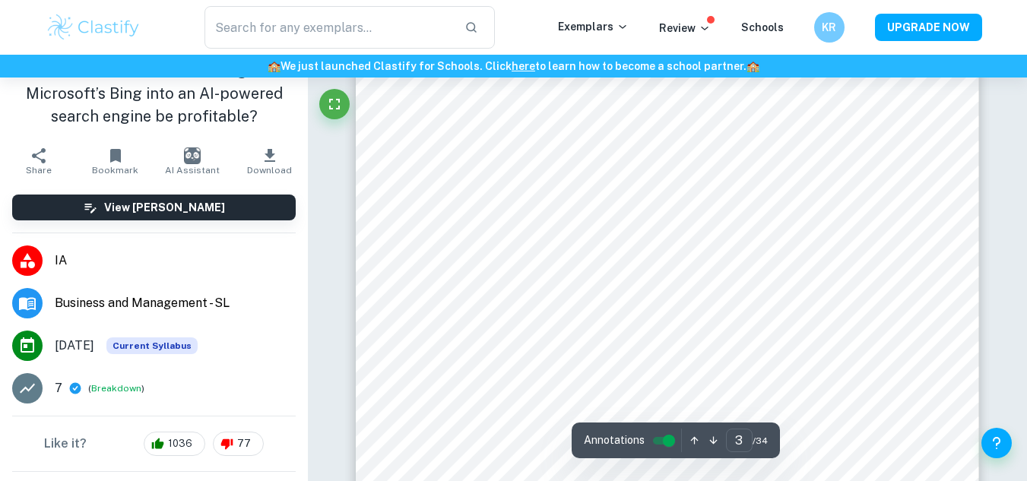
scroll to position [2204, 0]
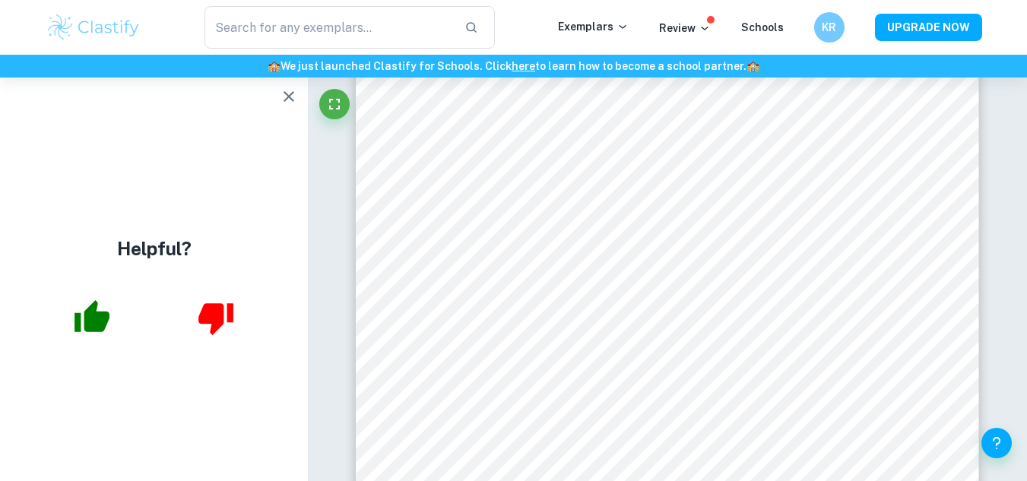
scroll to position [2455, 0]
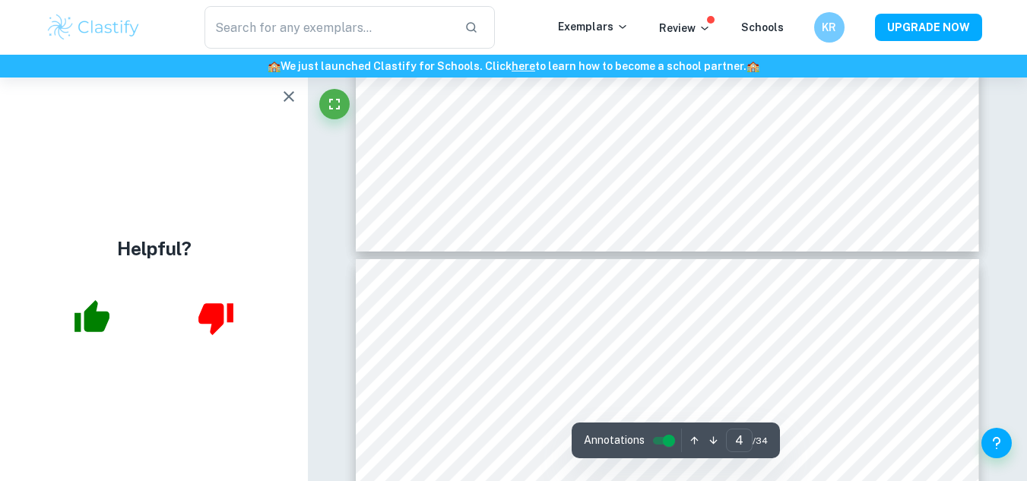
type input "3"
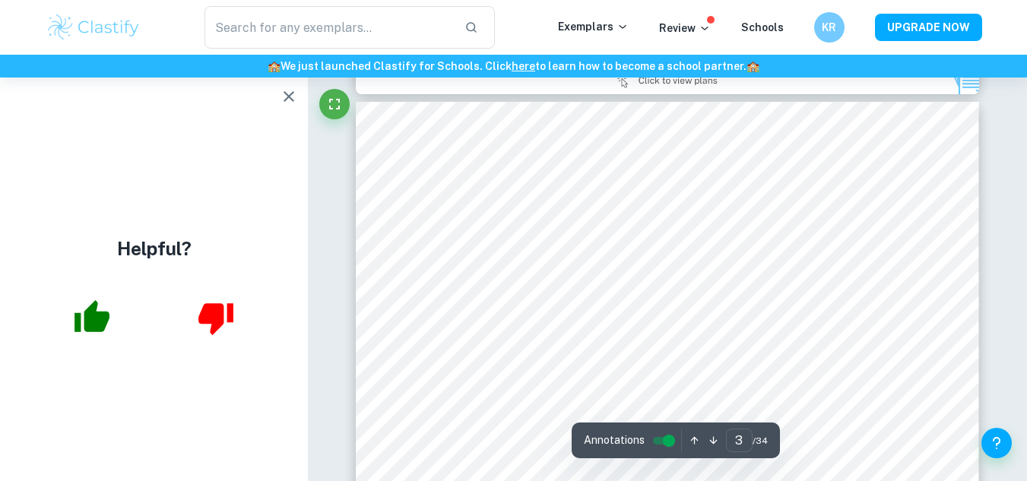
scroll to position [1999, 0]
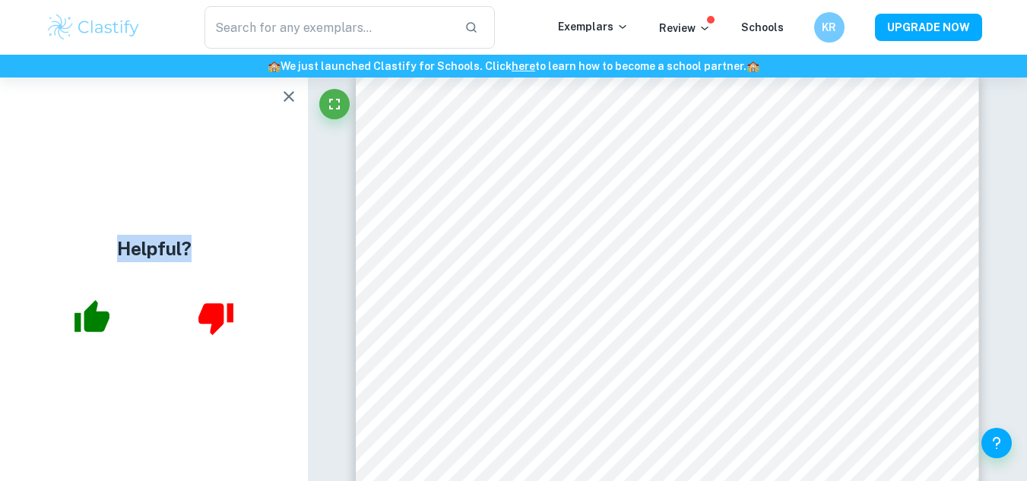
drag, startPoint x: 268, startPoint y: 106, endPoint x: 287, endPoint y: 103, distance: 18.4
click at [287, 103] on div "Helpful?" at bounding box center [154, 280] width 308 height 404
click at [287, 103] on icon "button" at bounding box center [289, 96] width 18 height 18
